Goal: Task Accomplishment & Management: Use online tool/utility

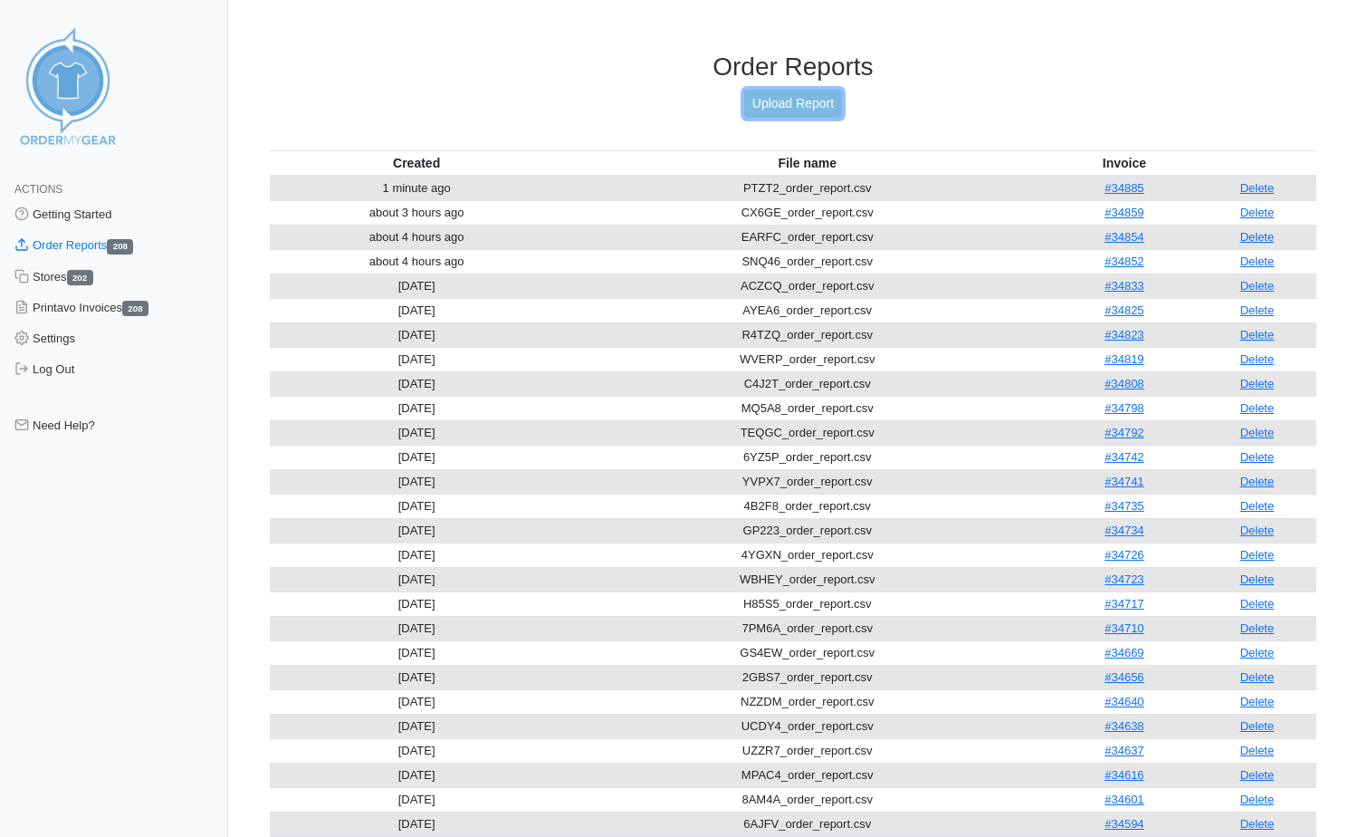
click at [810, 110] on link "Upload Report" at bounding box center [793, 104] width 98 height 28
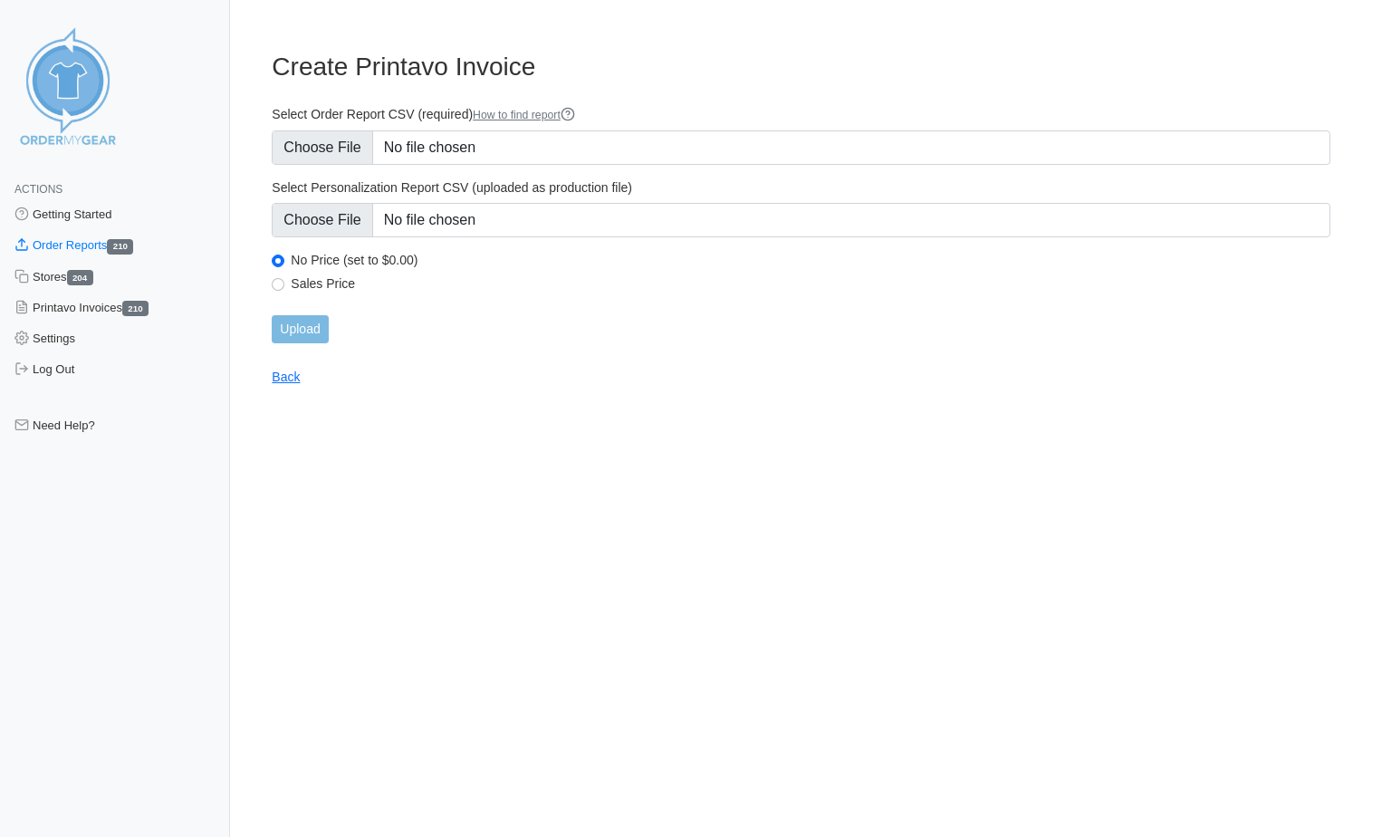
type input "C:\fakepath\HGUNM_order_report.csv"
click at [319, 337] on input "Upload" at bounding box center [300, 329] width 56 height 28
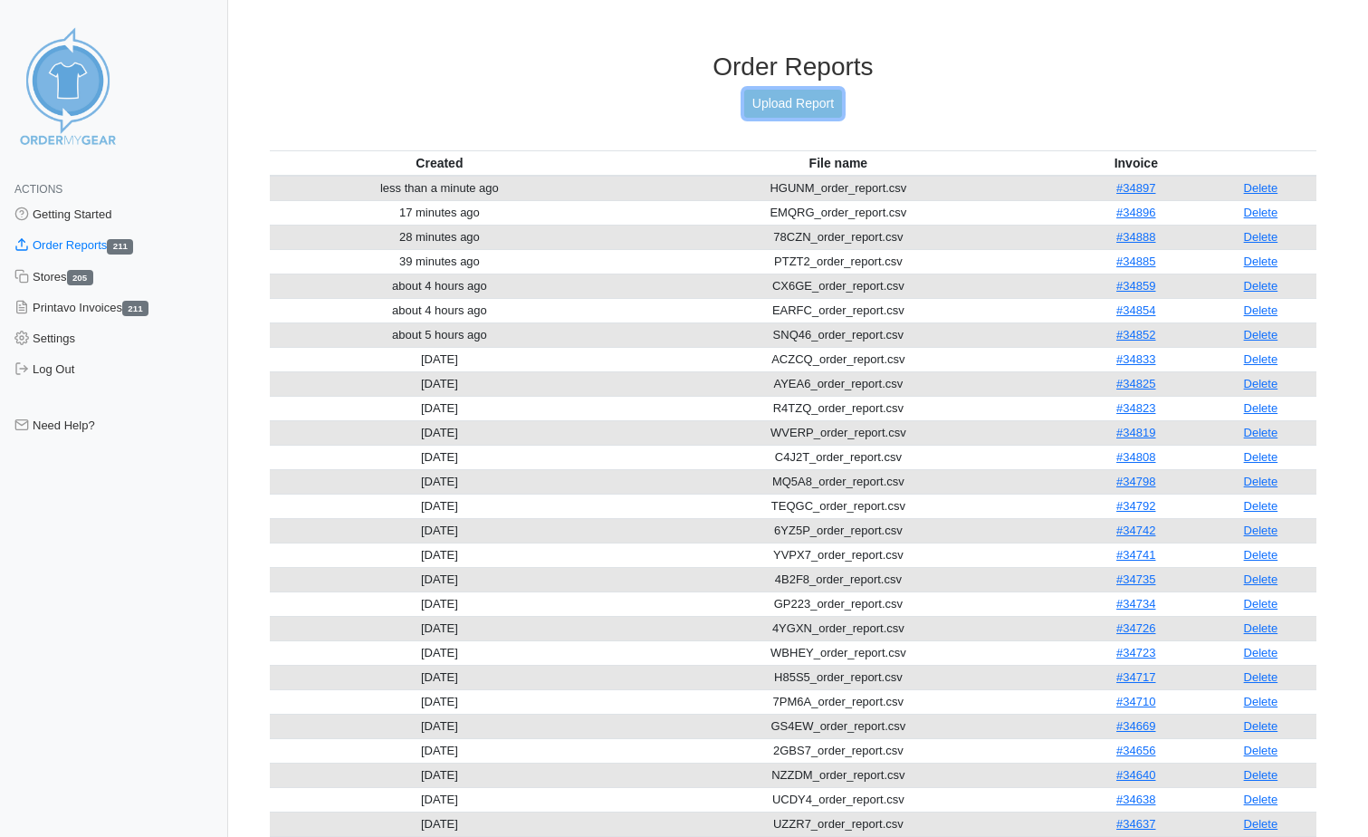
click at [817, 110] on link "Upload Report" at bounding box center [793, 104] width 98 height 28
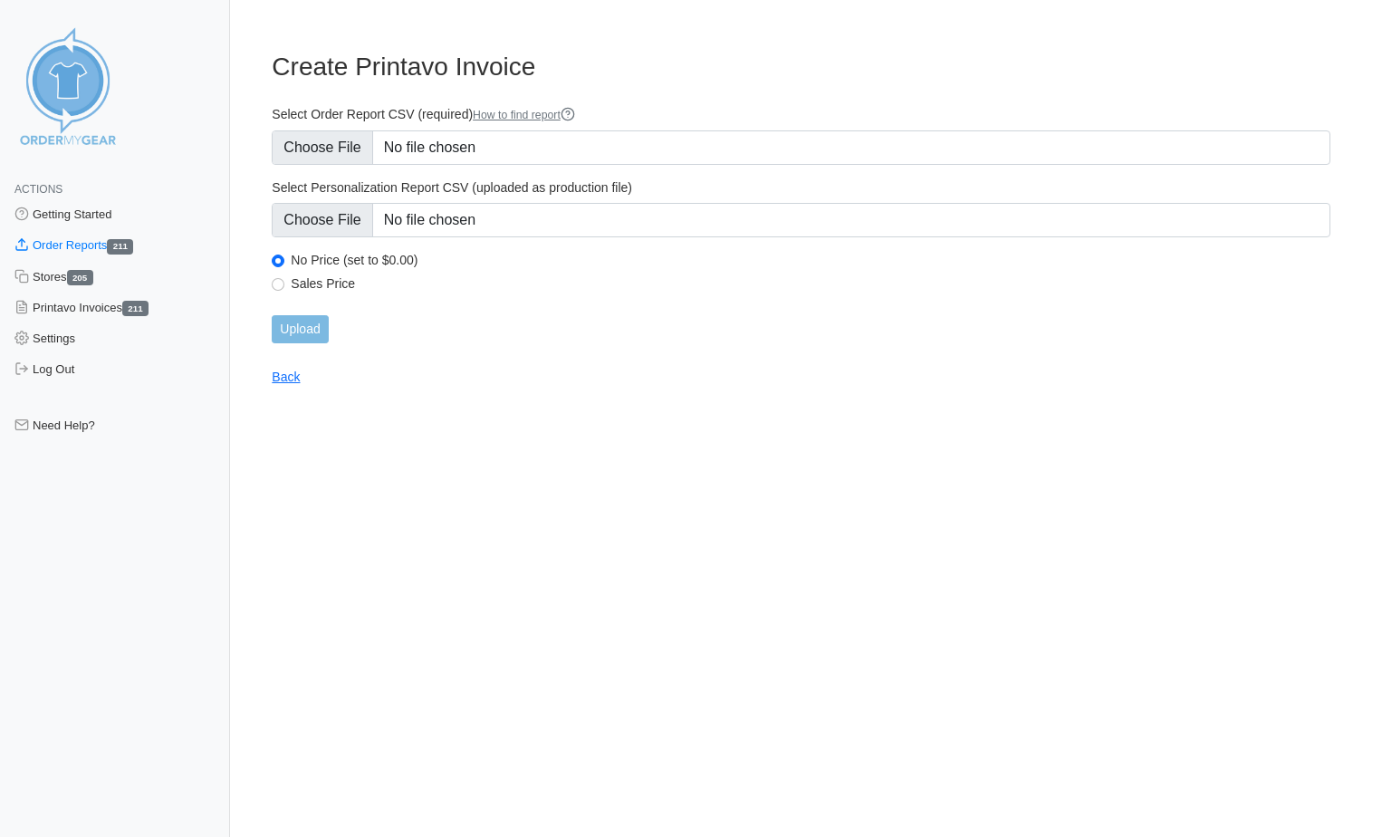
type input "C:\fakepath\VCJ8F_order_report.csv"
click at [321, 335] on input "Upload" at bounding box center [300, 329] width 56 height 28
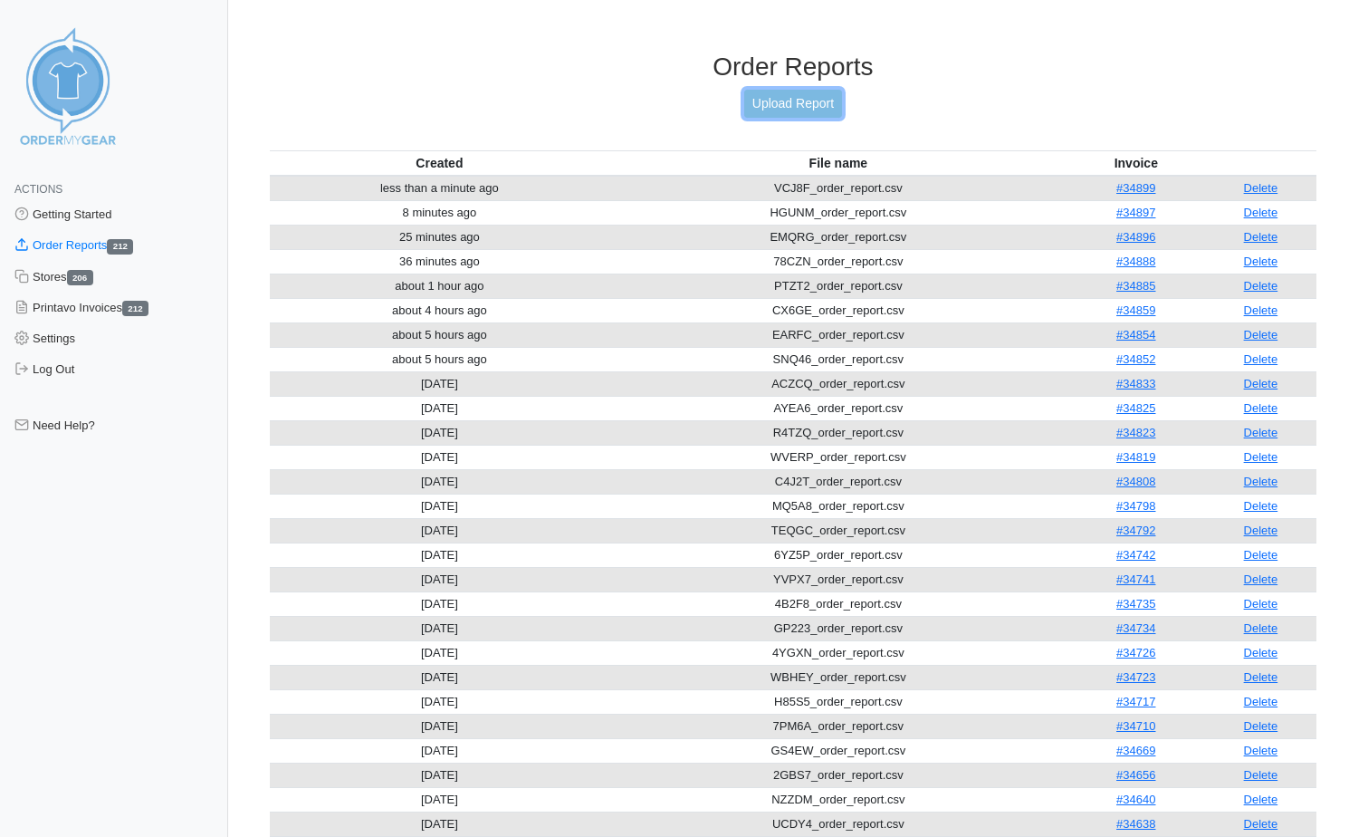
click at [819, 100] on link "Upload Report" at bounding box center [793, 104] width 98 height 28
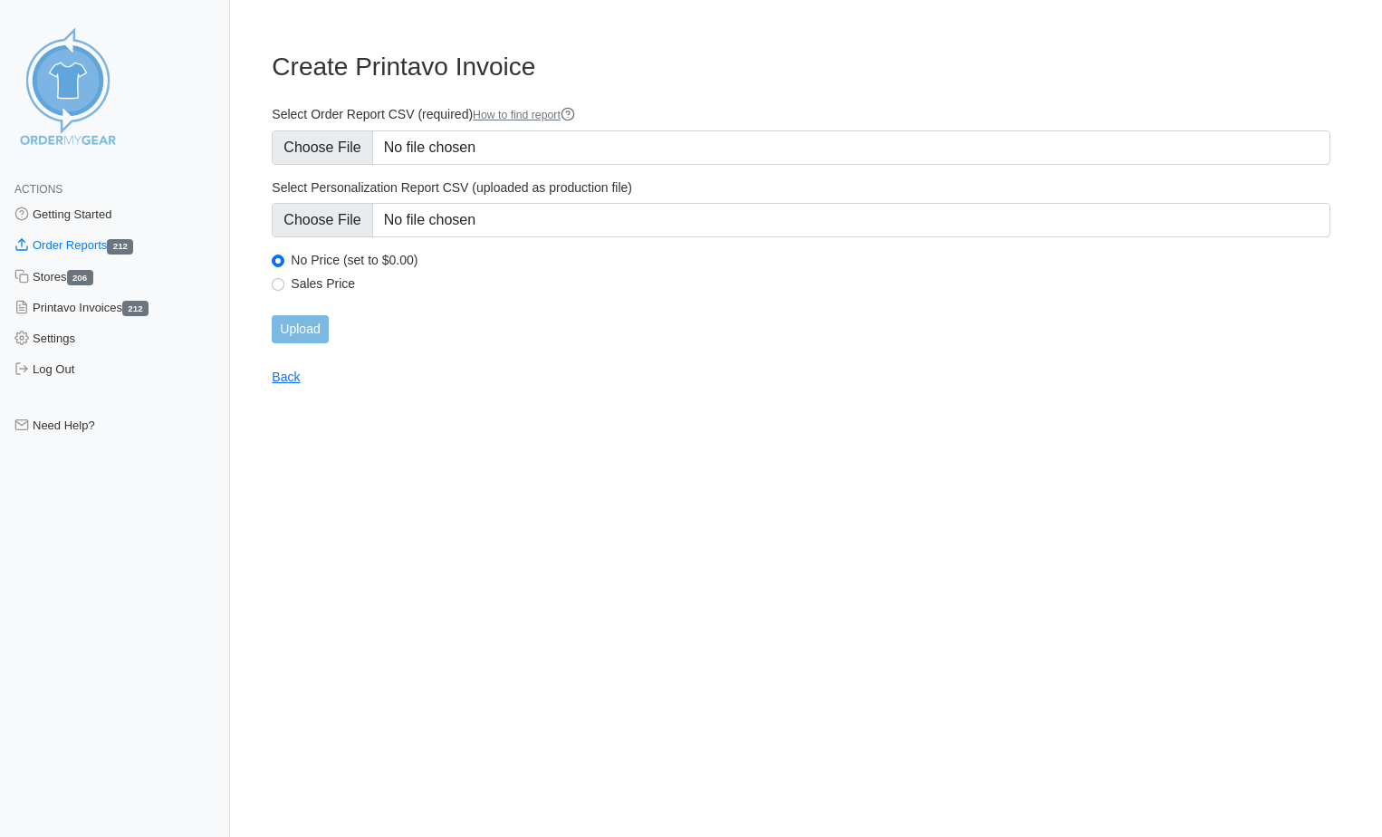
type input "C:\fakepath\YH34Y_order_report.csv"
click at [282, 327] on input "Upload" at bounding box center [300, 329] width 56 height 28
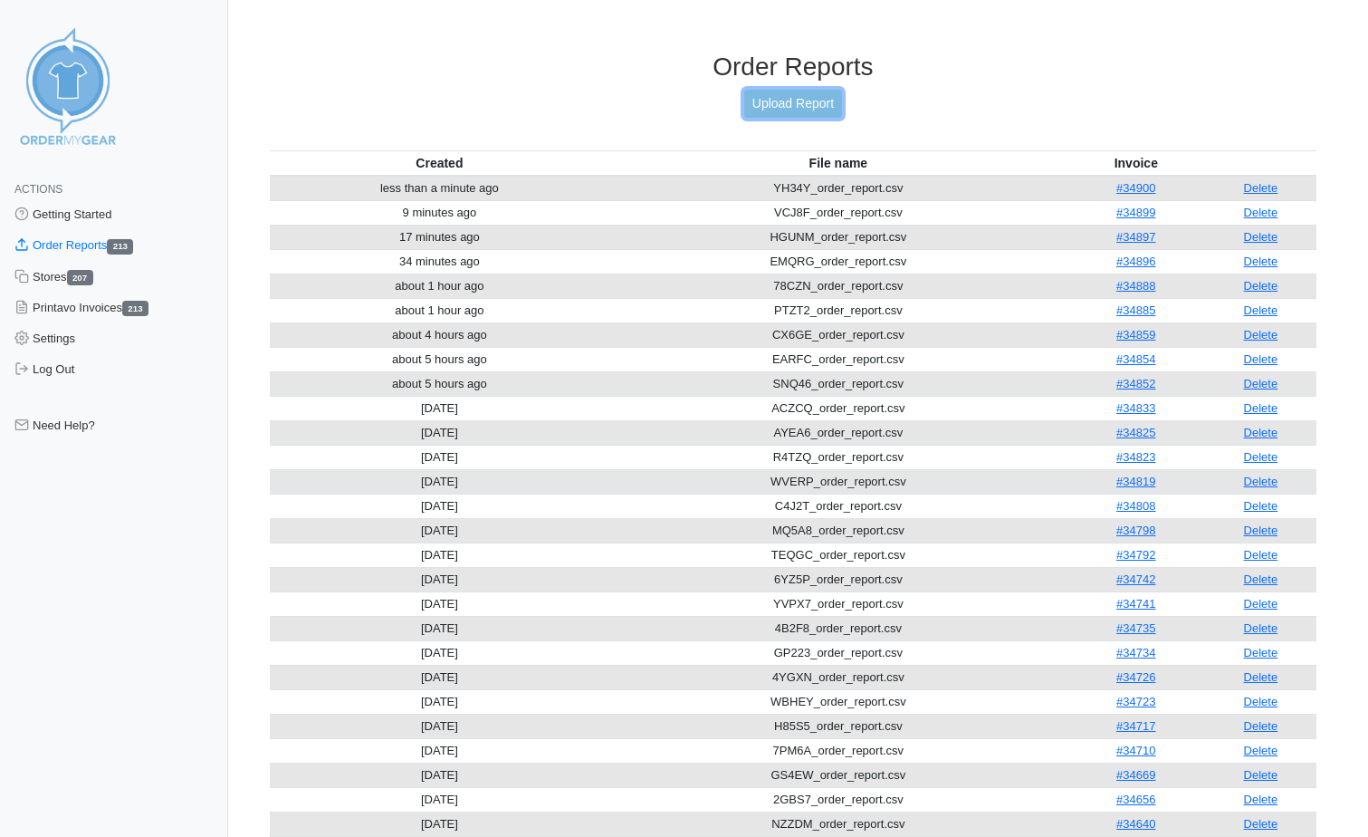
click at [804, 90] on link "Upload Report" at bounding box center [793, 104] width 98 height 28
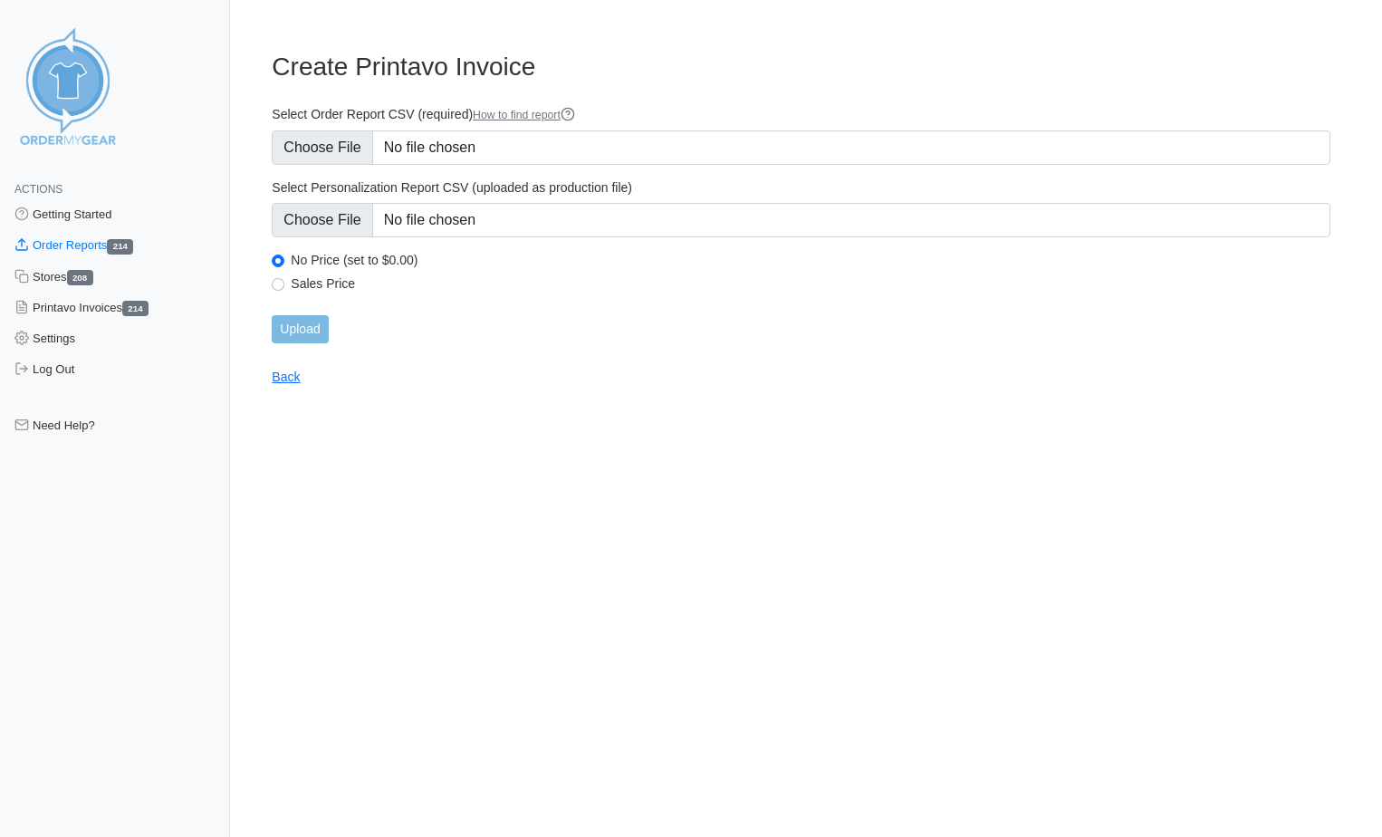
type input "C:\fakepath\DTAXE_order_report.csv"
click at [315, 326] on input "Upload" at bounding box center [300, 329] width 56 height 28
